Goal: Task Accomplishment & Management: Manage account settings

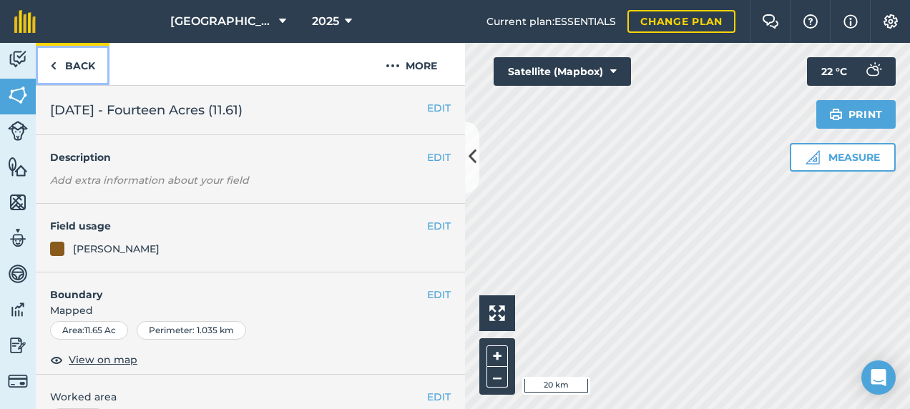
click at [88, 66] on link "Back" at bounding box center [73, 64] width 74 height 42
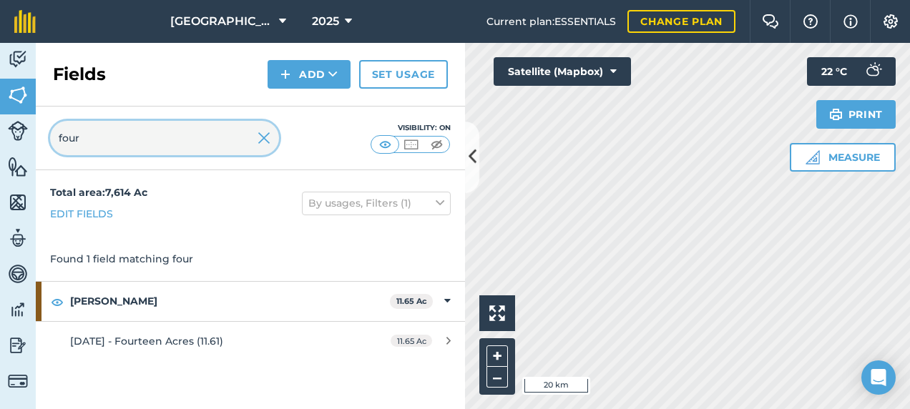
drag, startPoint x: 115, startPoint y: 137, endPoint x: 37, endPoint y: 142, distance: 78.2
click at [37, 142] on div "four Visibility: On" at bounding box center [250, 139] width 429 height 64
type input "crat"
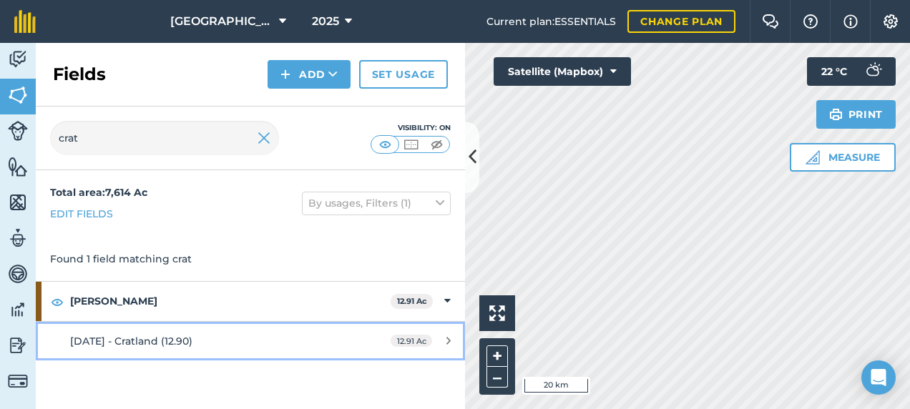
click at [157, 345] on span "[DATE] - Cratland (12.90)" at bounding box center [131, 341] width 122 height 13
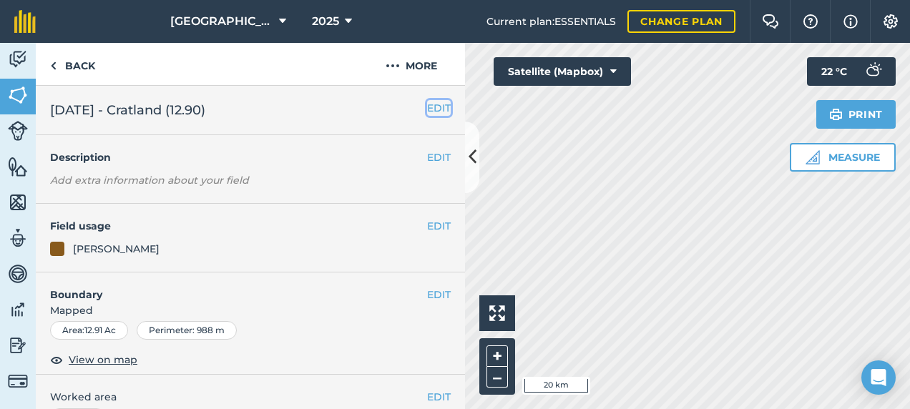
click at [427, 104] on button "EDIT" at bounding box center [439, 108] width 24 height 16
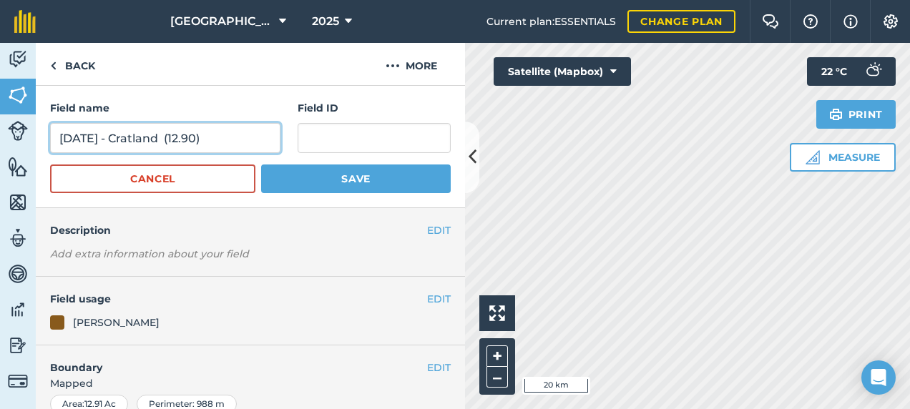
click at [92, 137] on input "[DATE] - Cratland (12.90)" at bounding box center [165, 138] width 230 height 30
click at [97, 137] on input "[DATE] - Cratland (12.90)" at bounding box center [165, 138] width 230 height 30
drag, startPoint x: 93, startPoint y: 139, endPoint x: 47, endPoint y: 134, distance: 46.1
click at [47, 134] on div "Field name [DATE] - [GEOGRAPHIC_DATA] (12.90) Field ID Cancel Save" at bounding box center [250, 147] width 429 height 122
type input "08.2025 - Cratland (12.90)"
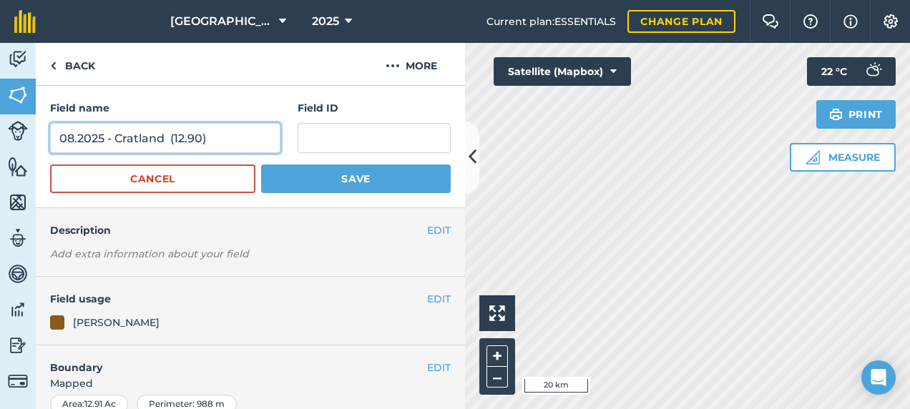
click at [261, 165] on button "Save" at bounding box center [356, 179] width 190 height 29
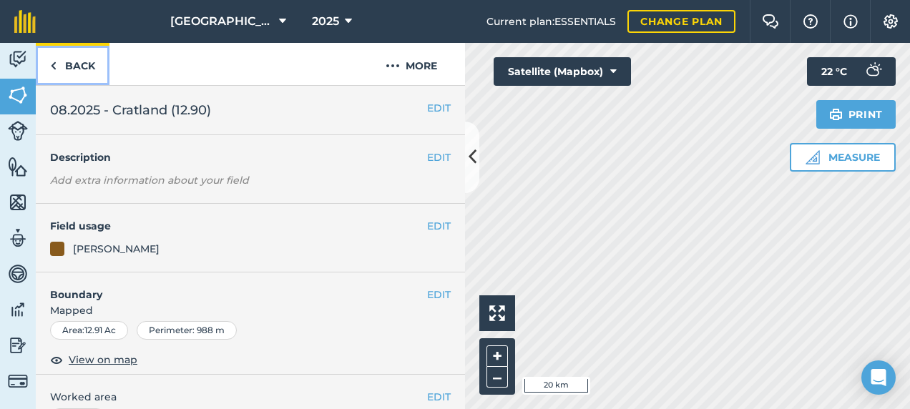
click at [66, 63] on link "Back" at bounding box center [73, 64] width 74 height 42
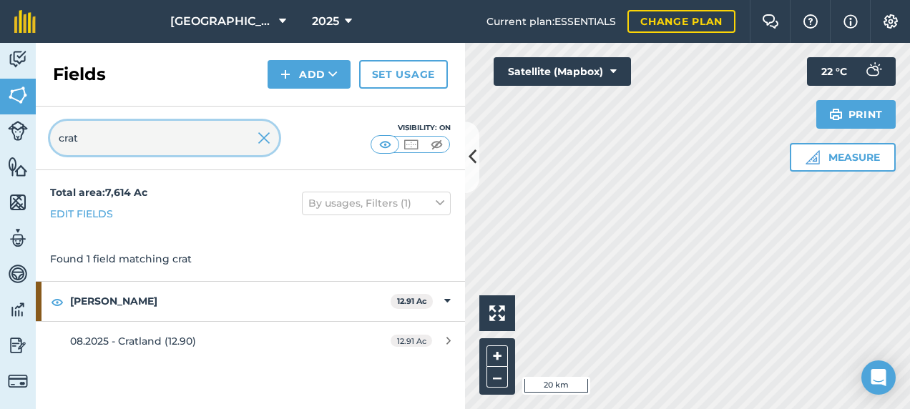
drag, startPoint x: 104, startPoint y: 140, endPoint x: 23, endPoint y: 139, distance: 81.6
click at [23, 139] on div "Activity Fields Livestock Features Maps Team Vehicles Data Reporting Billing Tu…" at bounding box center [455, 226] width 910 height 366
type input "bowde"
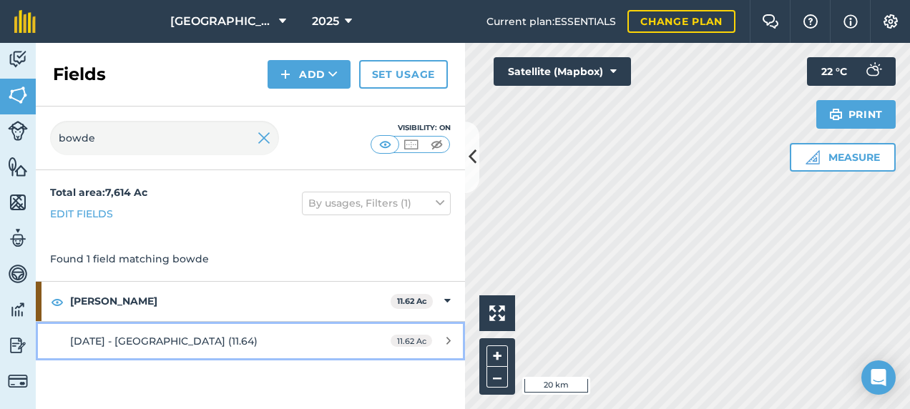
click at [187, 346] on div "[DATE] - [GEOGRAPHIC_DATA] (11.64)" at bounding box center [204, 342] width 269 height 16
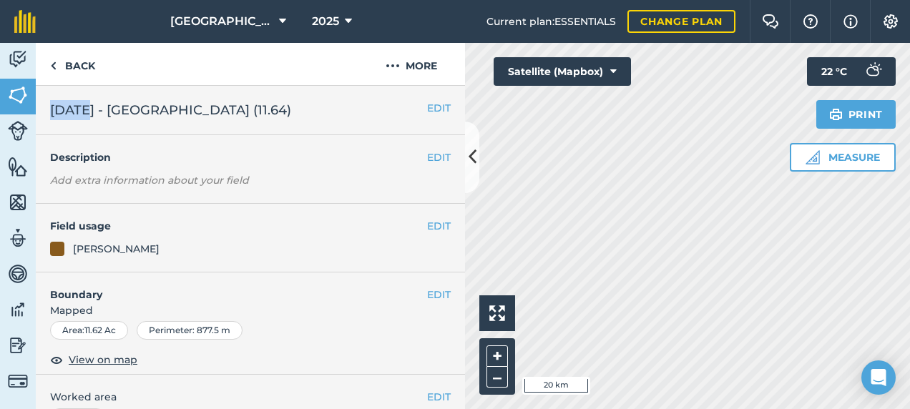
drag, startPoint x: 87, startPoint y: 104, endPoint x: 36, endPoint y: 110, distance: 51.9
click at [36, 110] on div "EDIT [DATE] - [GEOGRAPHIC_DATA] (11.64)" at bounding box center [250, 110] width 429 height 49
click at [433, 106] on button "EDIT" at bounding box center [439, 108] width 24 height 16
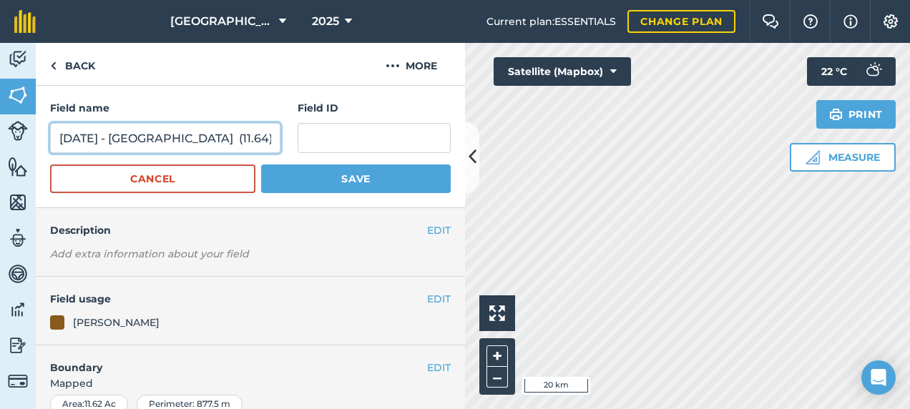
drag, startPoint x: 91, startPoint y: 137, endPoint x: 11, endPoint y: 145, distance: 80.5
click at [29, 139] on div "Activity Fields Livestock Features Maps Team Vehicles Data Reporting Billing Tu…" at bounding box center [455, 226] width 910 height 366
type input "08.2025 - [PERSON_NAME] (11.64)"
click at [261, 165] on button "Save" at bounding box center [356, 179] width 190 height 29
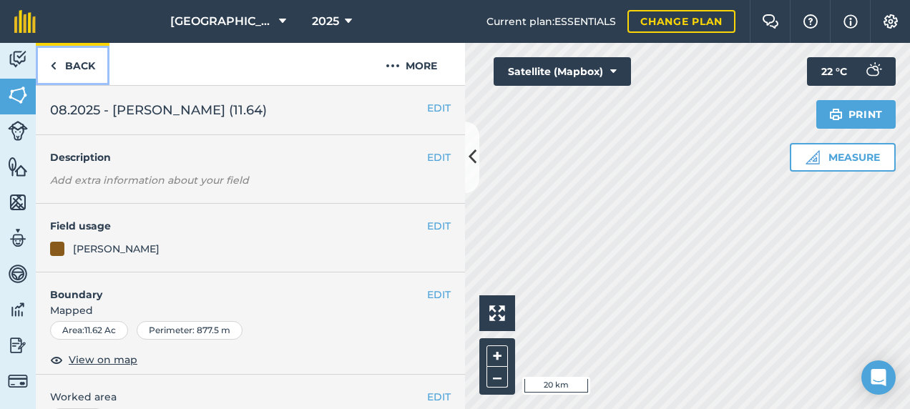
click at [70, 64] on link "Back" at bounding box center [73, 64] width 74 height 42
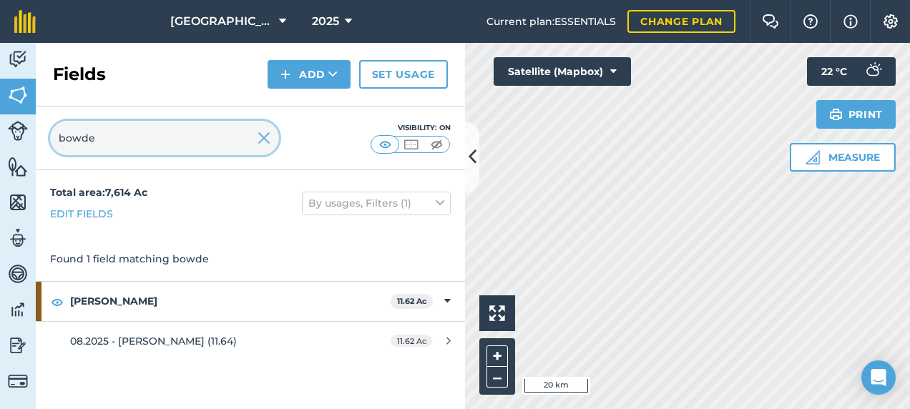
drag, startPoint x: 104, startPoint y: 140, endPoint x: 16, endPoint y: 137, distance: 87.4
click at [18, 137] on div "Activity Fields Livestock Features Maps Team Vehicles Data Reporting Billing Tu…" at bounding box center [455, 226] width 910 height 366
type input "orc"
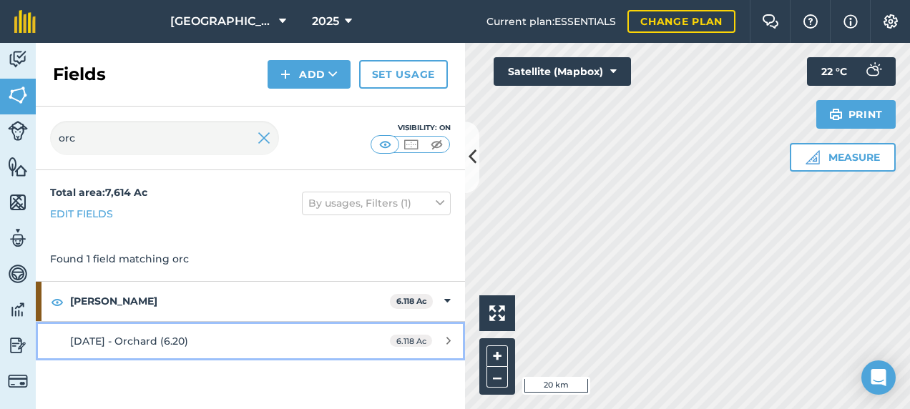
click at [226, 342] on div "[DATE] - Orchard (6.20)" at bounding box center [204, 342] width 269 height 16
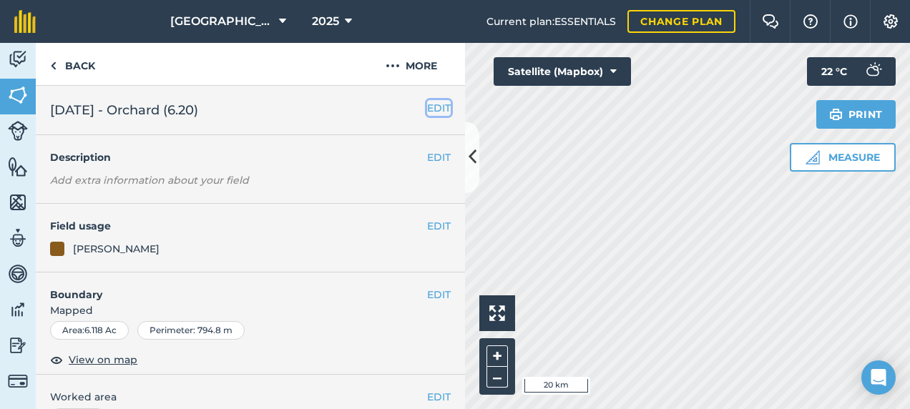
click at [427, 104] on button "EDIT" at bounding box center [439, 108] width 24 height 16
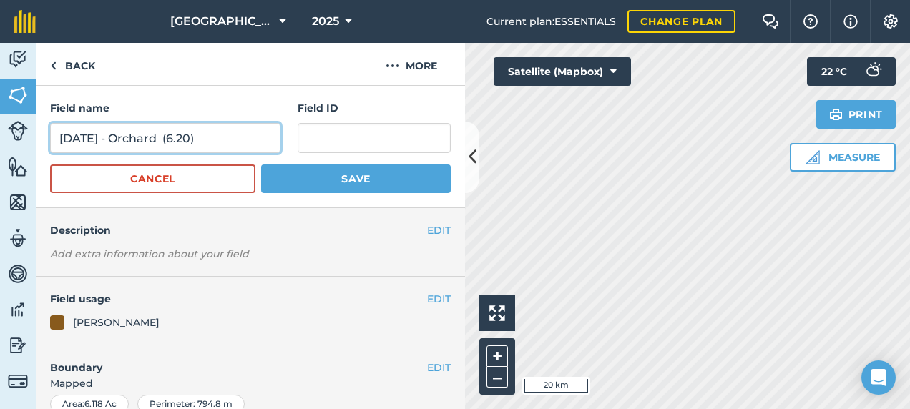
drag, startPoint x: 86, startPoint y: 133, endPoint x: 0, endPoint y: 139, distance: 86.1
click at [9, 137] on div "Activity Fields Livestock Features Maps Team Vehicles Data Reporting Billing Tu…" at bounding box center [455, 226] width 910 height 366
type input "08.2025 - Orchard (6.20)"
click at [261, 165] on button "Save" at bounding box center [356, 179] width 190 height 29
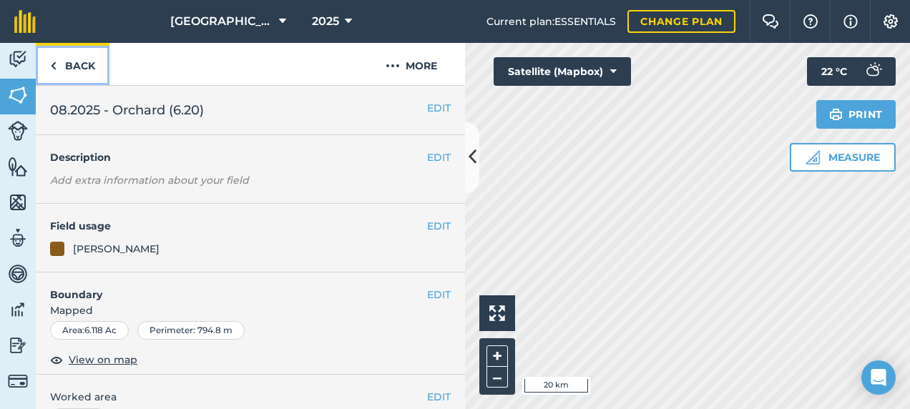
click at [67, 69] on link "Back" at bounding box center [73, 64] width 74 height 42
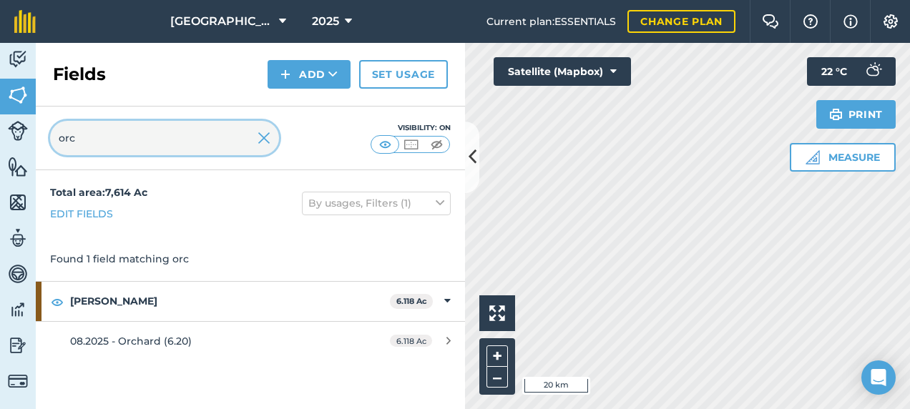
drag, startPoint x: 73, startPoint y: 137, endPoint x: 0, endPoint y: 140, distance: 73.0
click at [0, 139] on html "Footlands Farm 2025 Current plan : ESSENTIALS Change plan Farm Chat Help Info S…" at bounding box center [455, 204] width 910 height 409
type input "four"
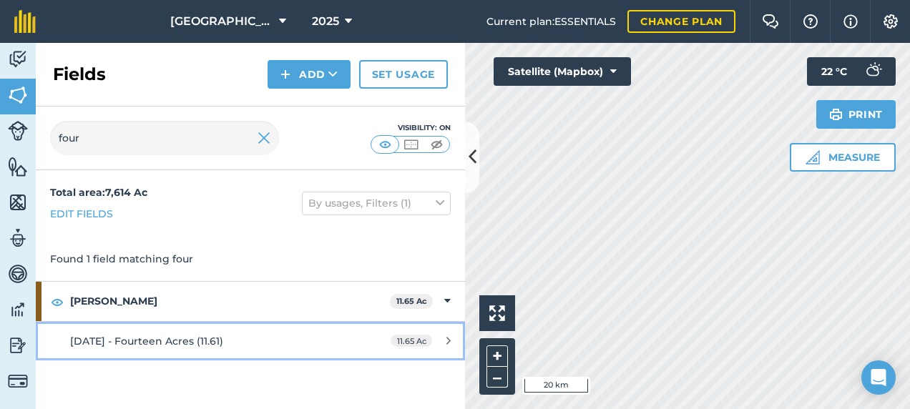
click at [336, 331] on link "[DATE] - Fourteen Acres (11.61) 11.65 Ac" at bounding box center [250, 341] width 429 height 39
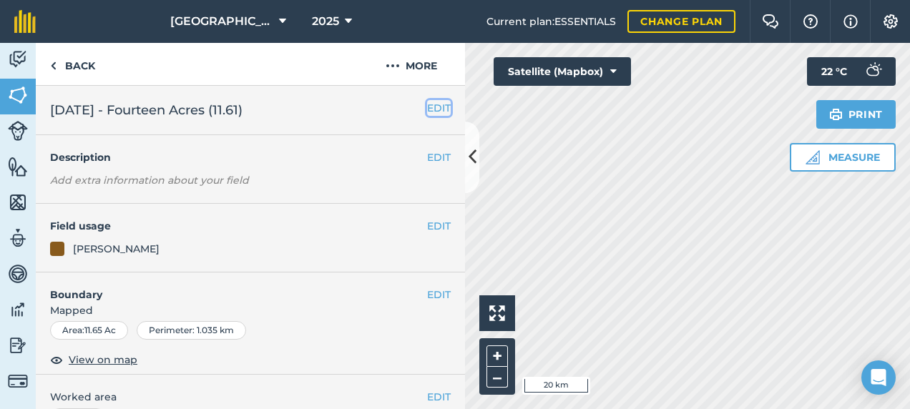
click at [437, 104] on button "EDIT" at bounding box center [439, 108] width 24 height 16
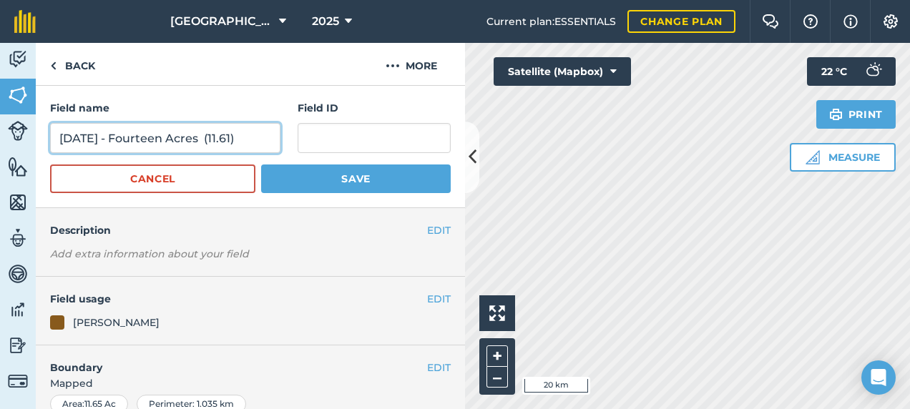
drag, startPoint x: 87, startPoint y: 138, endPoint x: 0, endPoint y: 147, distance: 87.7
click at [7, 139] on div "Activity Fields Livestock Features Maps Team Vehicles Data Reporting Billing Tu…" at bounding box center [455, 226] width 910 height 366
type input "08.2025 - Fourteen Acres (11.61)"
click at [261, 165] on button "Save" at bounding box center [356, 179] width 190 height 29
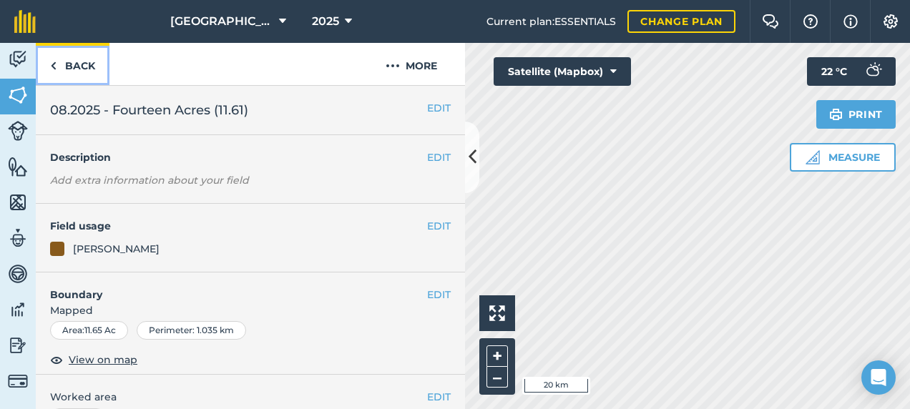
click at [69, 60] on link "Back" at bounding box center [73, 64] width 74 height 42
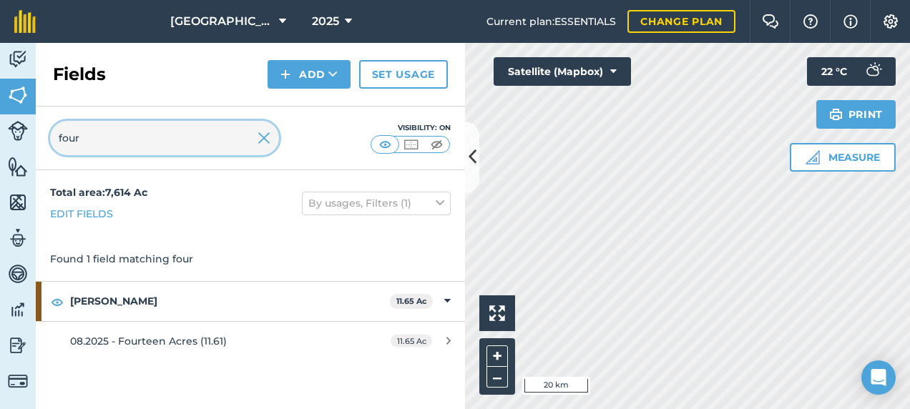
drag, startPoint x: 89, startPoint y: 140, endPoint x: 21, endPoint y: 142, distance: 68.1
click at [21, 142] on div "Activity Fields Livestock Features Maps Team Vehicles Data Reporting Billing Tu…" at bounding box center [455, 226] width 910 height 366
click at [263, 138] on img at bounding box center [264, 138] width 13 height 17
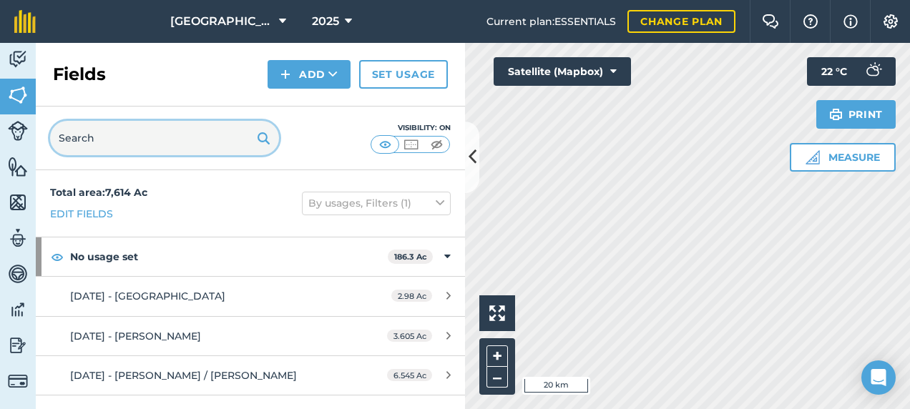
click at [130, 141] on input "text" at bounding box center [164, 138] width 229 height 34
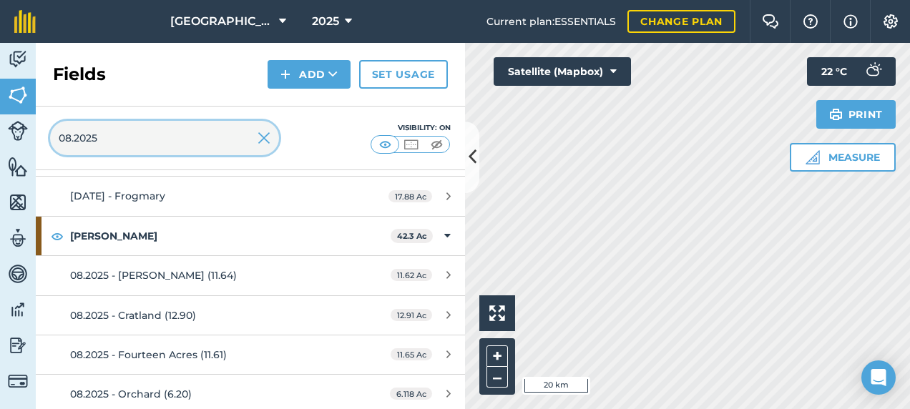
scroll to position [226, 0]
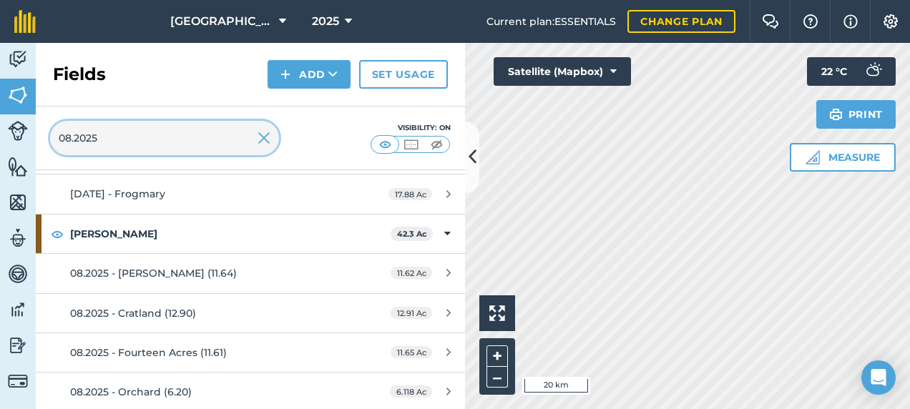
type input "08.2025"
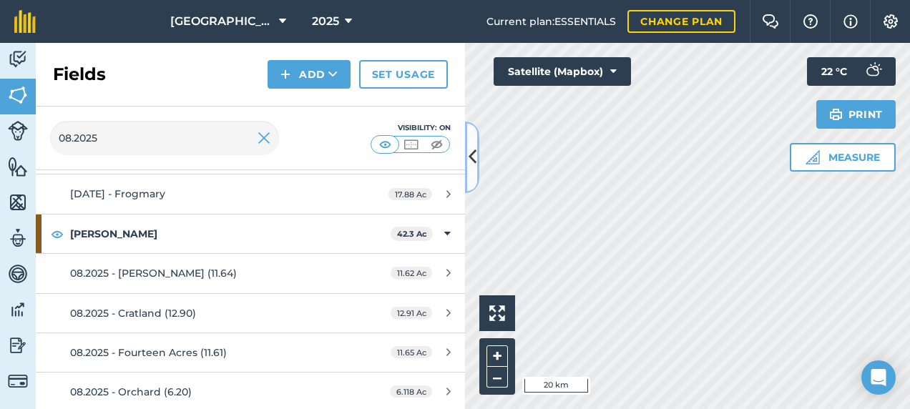
click at [471, 175] on button at bounding box center [472, 158] width 14 height 72
